Goal: Transaction & Acquisition: Obtain resource

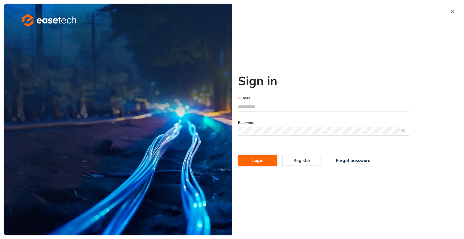
type input "**********"
click at [255, 160] on span "Login" at bounding box center [257, 160] width 11 height 7
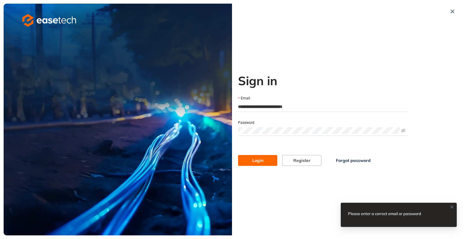
click at [319, 107] on input "**********" at bounding box center [323, 106] width 171 height 9
click at [321, 129] on icon "eye-invisible" at bounding box center [403, 130] width 4 height 4
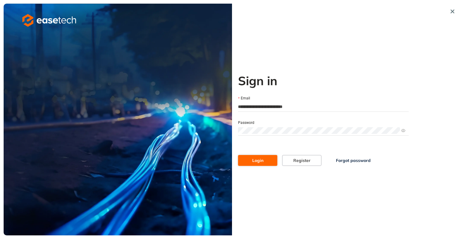
click at [255, 160] on span "Login" at bounding box center [257, 160] width 11 height 7
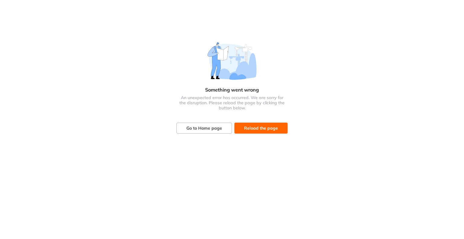
click at [261, 130] on span "Reload the page" at bounding box center [261, 128] width 34 height 7
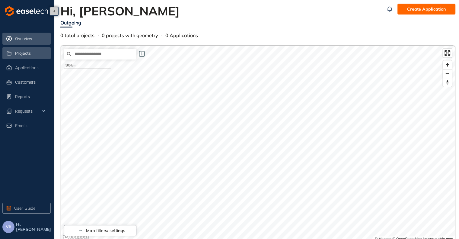
click at [20, 53] on span "Projects" at bounding box center [23, 53] width 16 height 5
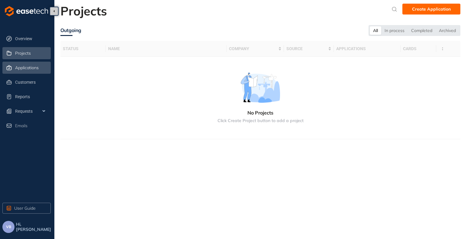
click at [21, 68] on span "Applications" at bounding box center [27, 67] width 24 height 5
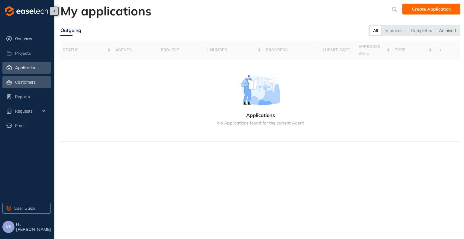
click at [20, 84] on span "Customers" at bounding box center [32, 82] width 34 height 12
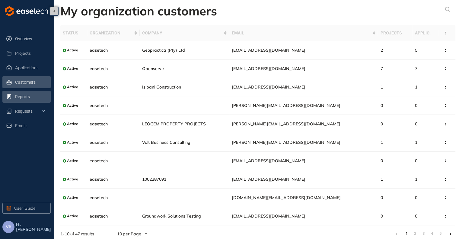
click at [22, 99] on span "Reports" at bounding box center [32, 97] width 34 height 12
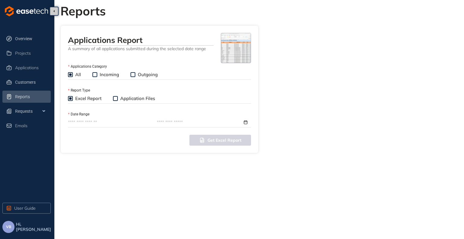
click at [94, 72] on label "Incoming" at bounding box center [106, 74] width 29 height 7
click at [137, 74] on span "Outgoing" at bounding box center [147, 75] width 25 height 6
click at [117, 98] on span at bounding box center [115, 98] width 5 height 5
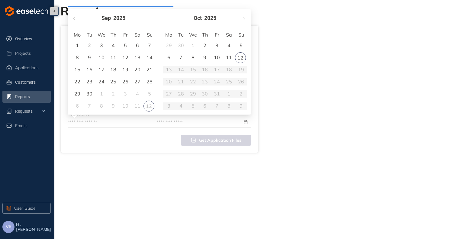
click at [91, 120] on input "Date Range" at bounding box center [109, 122] width 83 height 7
type input "**********"
click at [76, 79] on div "22" at bounding box center [77, 79] width 7 height 7
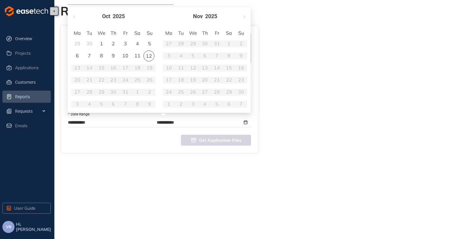
type input "**********"
click at [150, 55] on div "12" at bounding box center [148, 55] width 11 height 11
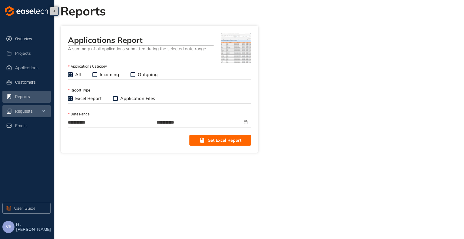
click at [32, 112] on span "Requests" at bounding box center [32, 111] width 34 height 12
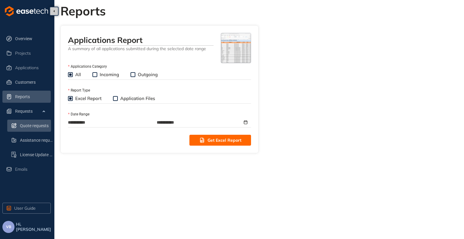
click at [36, 127] on span "Quote requests" at bounding box center [35, 126] width 30 height 12
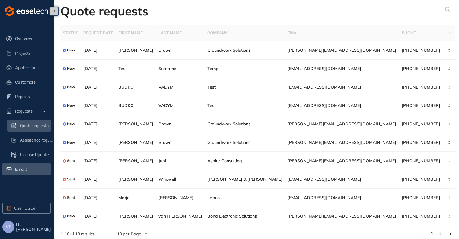
click at [27, 170] on span "Emails" at bounding box center [21, 169] width 12 height 5
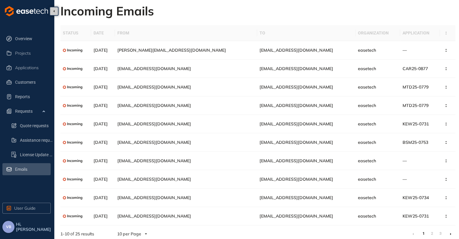
click at [8, 229] on span "VB" at bounding box center [8, 227] width 5 height 4
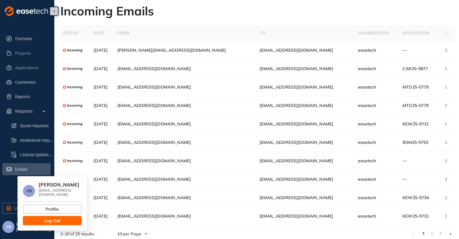
click at [53, 220] on span "Log Out" at bounding box center [52, 220] width 16 height 7
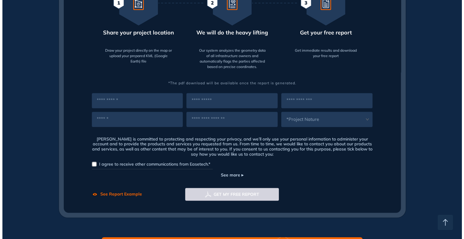
scroll to position [368, 0]
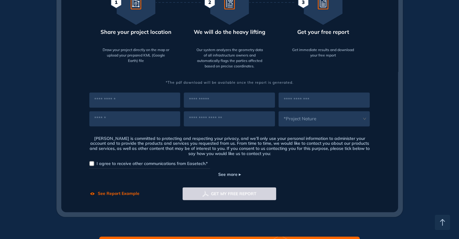
click at [153, 104] on input "text" at bounding box center [134, 99] width 91 height 15
type input "*****"
type input "**********"
click at [127, 117] on input "text" at bounding box center [134, 118] width 91 height 15
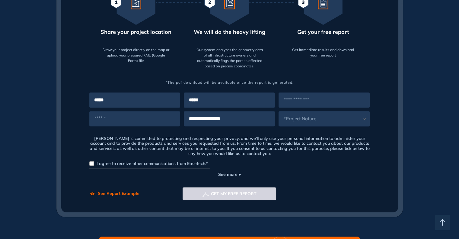
type input "**********"
type input "****"
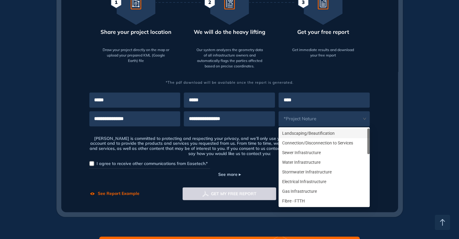
click at [311, 120] on span at bounding box center [321, 118] width 84 height 15
click at [308, 131] on div "Landscaping/Beautification" at bounding box center [324, 133] width 84 height 7
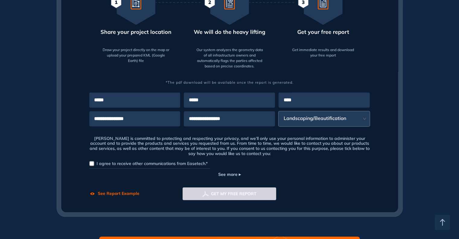
click at [123, 163] on span "I agree to receive other communications from Easetech.*" at bounding box center [152, 163] width 111 height 5
click at [113, 194] on span "See Report Example" at bounding box center [119, 193] width 42 height 6
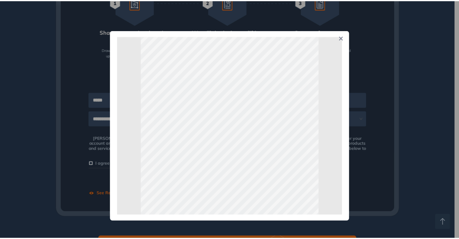
scroll to position [6, 0]
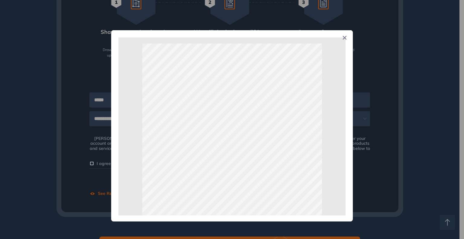
click at [344, 37] on icon "Close" at bounding box center [345, 38] width 4 height 4
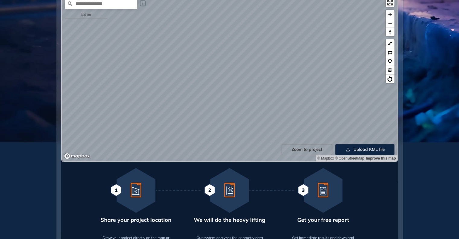
scroll to position [176, 0]
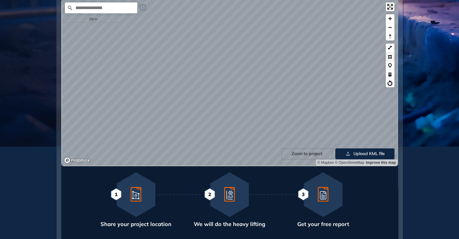
click at [391, 56] on button at bounding box center [390, 56] width 9 height 9
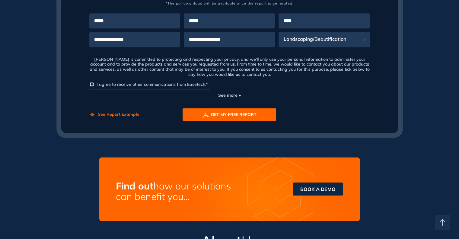
scroll to position [458, 0]
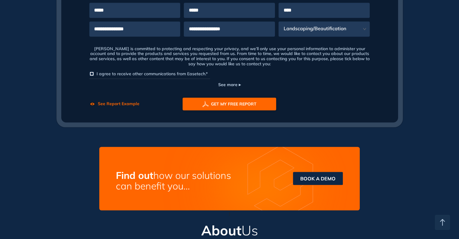
click at [239, 102] on span "GET MY FREE REPORT" at bounding box center [234, 104] width 46 height 7
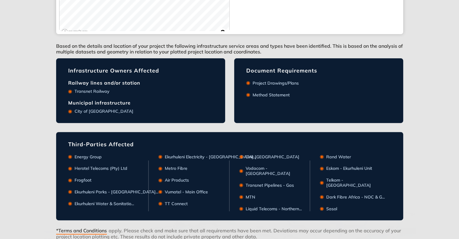
scroll to position [242, 0]
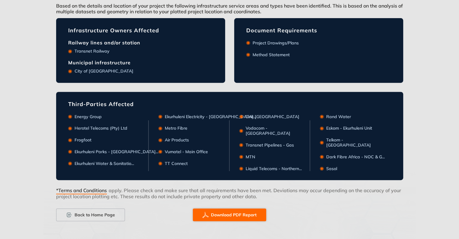
click at [230, 212] on span "Download PDF Report" at bounding box center [234, 214] width 46 height 7
click at [90, 212] on span "Back to Home Page" at bounding box center [95, 214] width 40 height 7
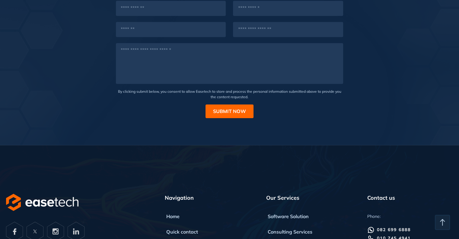
scroll to position [1907, 0]
